Goal: Find specific page/section: Find specific page/section

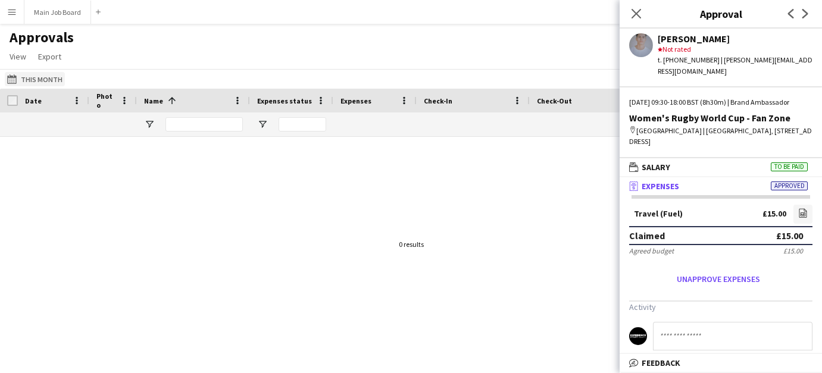
click at [22, 79] on button "This Month This Month" at bounding box center [35, 79] width 60 height 14
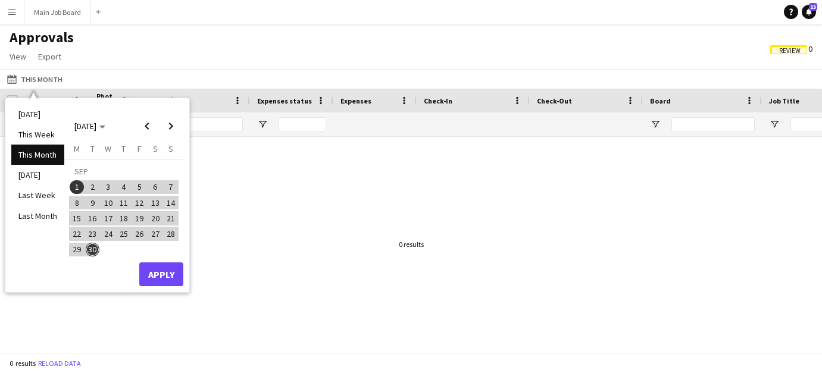
click at [32, 228] on ul "[DATE] This Week This Month [DATE] Last Week Last Month" at bounding box center [37, 195] width 53 height 182
click at [32, 214] on li "Last Month" at bounding box center [37, 216] width 53 height 20
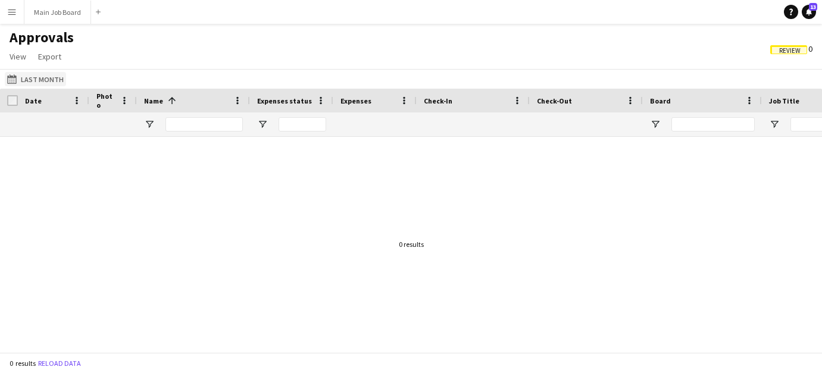
click at [44, 77] on button "This Month Last Month" at bounding box center [35, 79] width 61 height 14
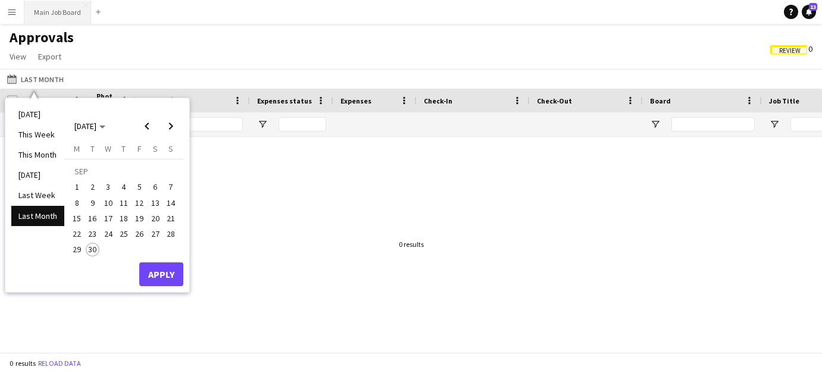
click at [53, 13] on button "Main Job Board Close" at bounding box center [57, 12] width 67 height 23
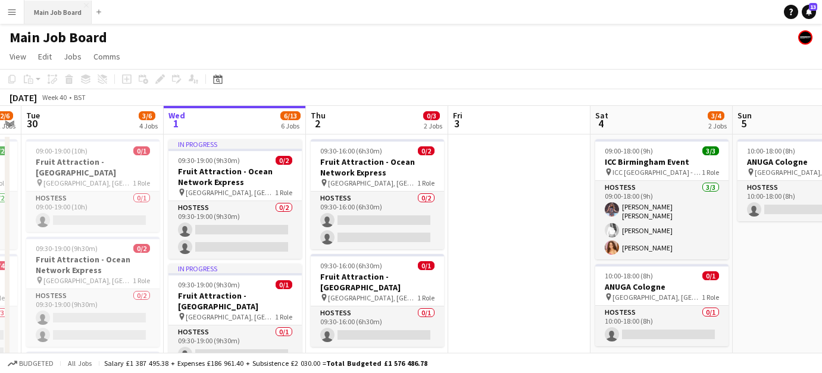
click at [54, 14] on button "Main Job Board Close" at bounding box center [57, 12] width 67 height 23
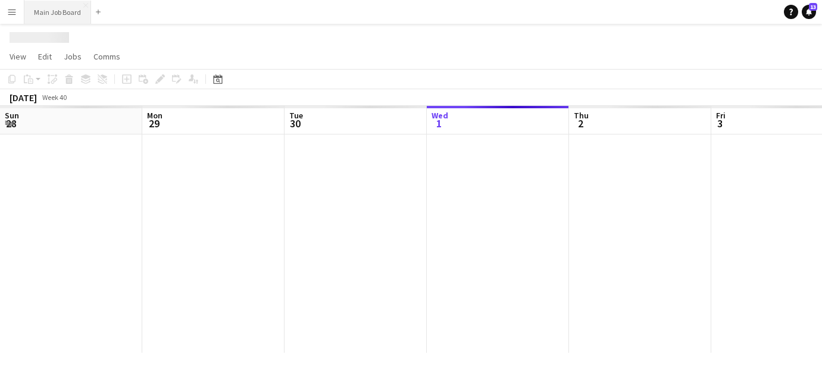
scroll to position [0, 284]
